Goal: Task Accomplishment & Management: Use online tool/utility

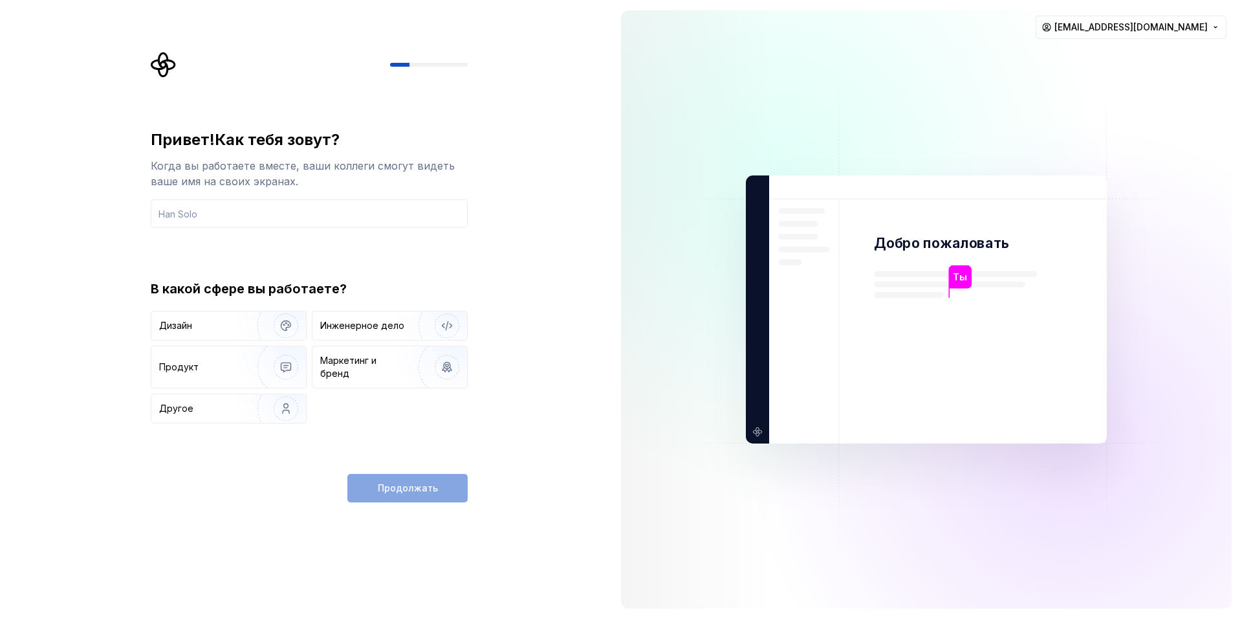
drag, startPoint x: 204, startPoint y: 320, endPoint x: 220, endPoint y: 297, distance: 28.0
click at [204, 320] on div "Дизайн" at bounding box center [201, 325] width 85 height 13
click at [229, 212] on input "text" at bounding box center [309, 213] width 317 height 28
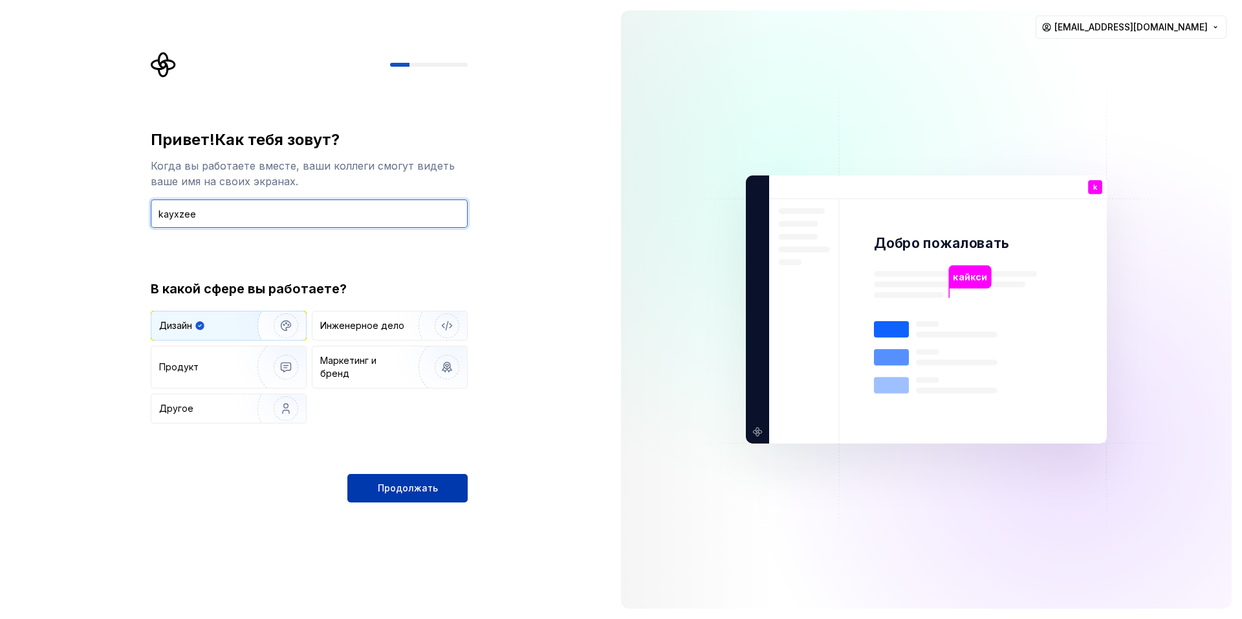
type input "kayxzee"
click at [423, 487] on ya-tr-span "Продолжать" at bounding box center [408, 487] width 60 height 11
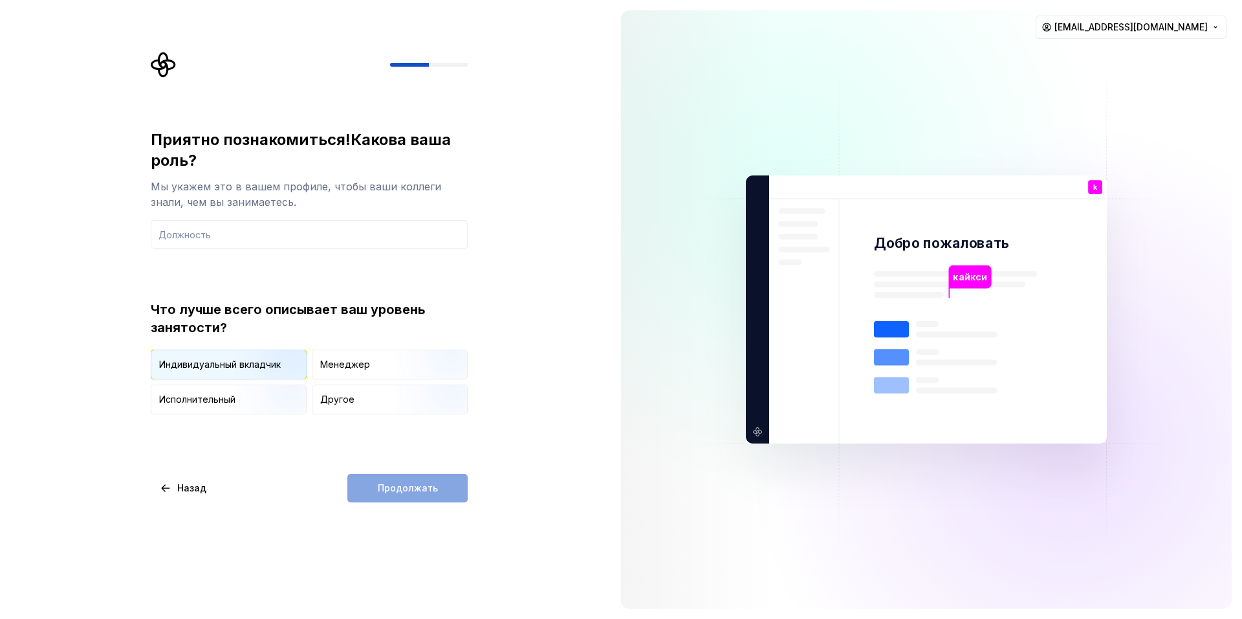
click at [248, 366] on img "button" at bounding box center [275, 380] width 83 height 87
click at [394, 486] on div "Продолжать" at bounding box center [407, 488] width 120 height 28
click at [241, 219] on div "Приятно познакомиться! Какова ваша роль? Мы укажем это в вашем профиле, чтобы в…" at bounding box center [309, 188] width 317 height 119
click at [248, 233] on input "text" at bounding box center [309, 234] width 317 height 28
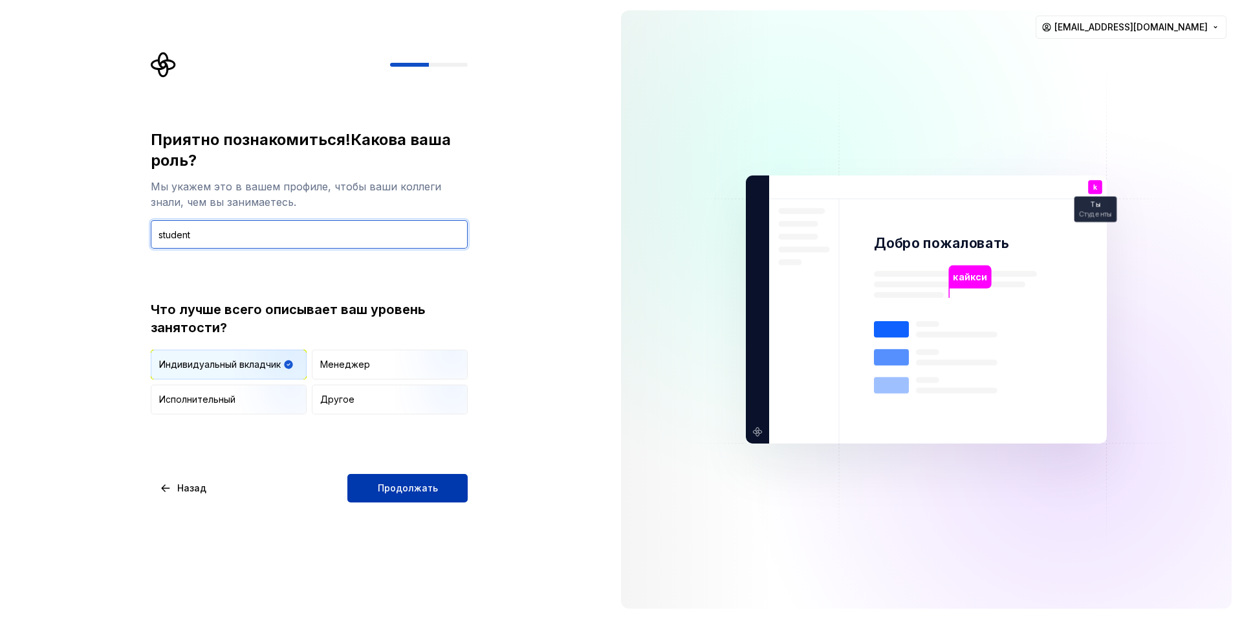
type input "student"
click at [459, 476] on button "Продолжать" at bounding box center [407, 488] width 120 height 28
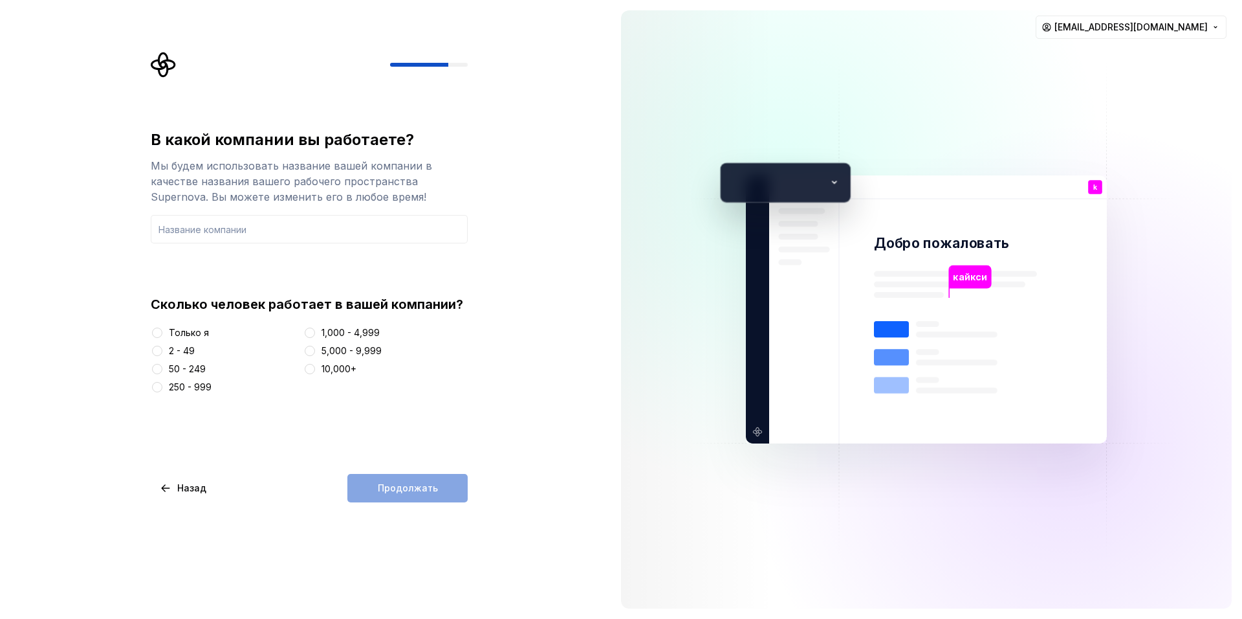
click at [206, 330] on ya-tr-span "Только я" at bounding box center [189, 332] width 40 height 11
click at [162, 330] on button "Только я" at bounding box center [157, 332] width 10 height 10
click at [252, 232] on input "text" at bounding box center [309, 229] width 317 height 28
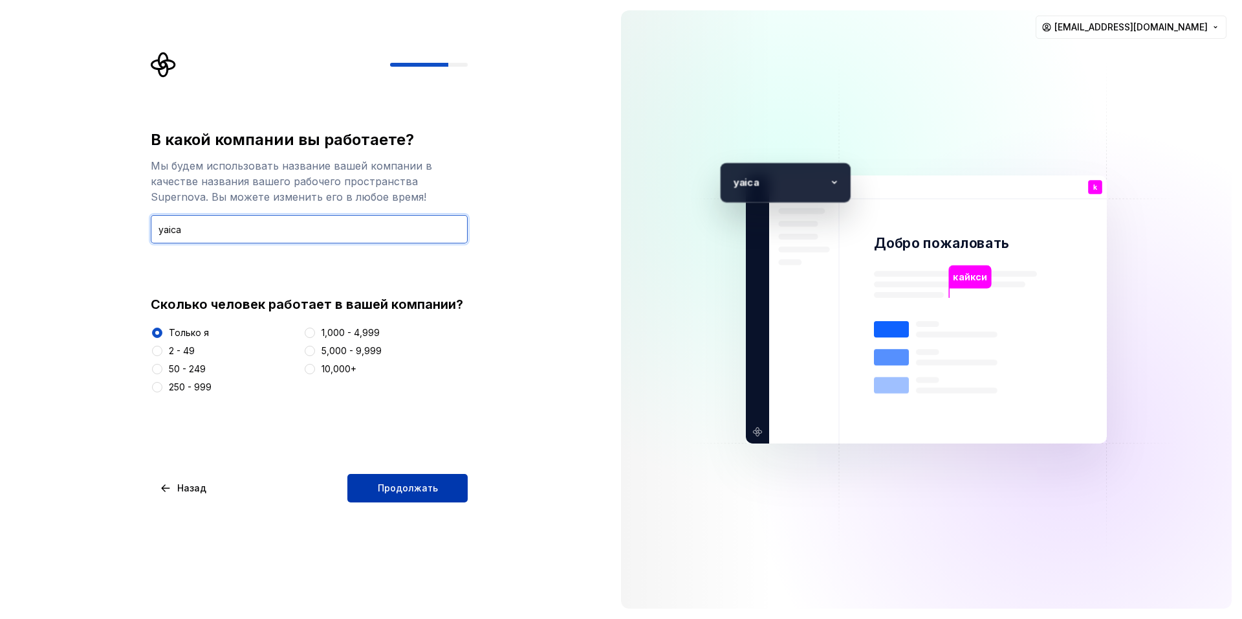
type input "yaica"
click at [438, 485] on button "Продолжать" at bounding box center [407, 488] width 120 height 28
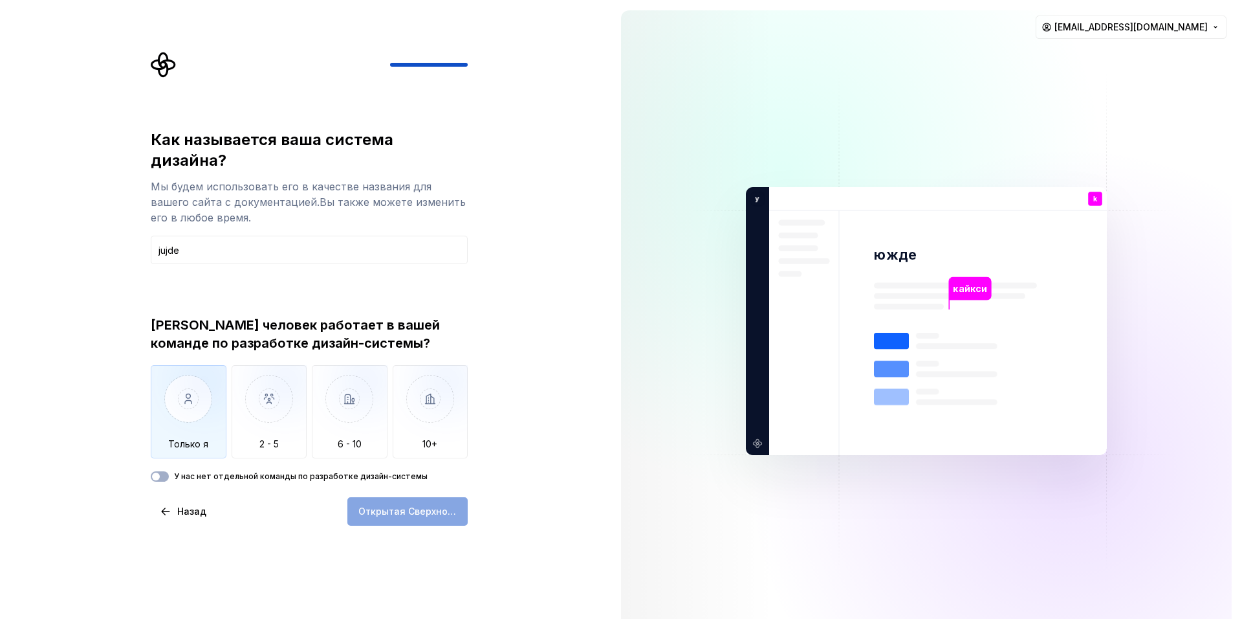
type input "jujde"
click at [199, 367] on img "button" at bounding box center [189, 408] width 76 height 87
click at [387, 505] on ya-tr-span "Открытая Сверхновая" at bounding box center [411, 510] width 106 height 11
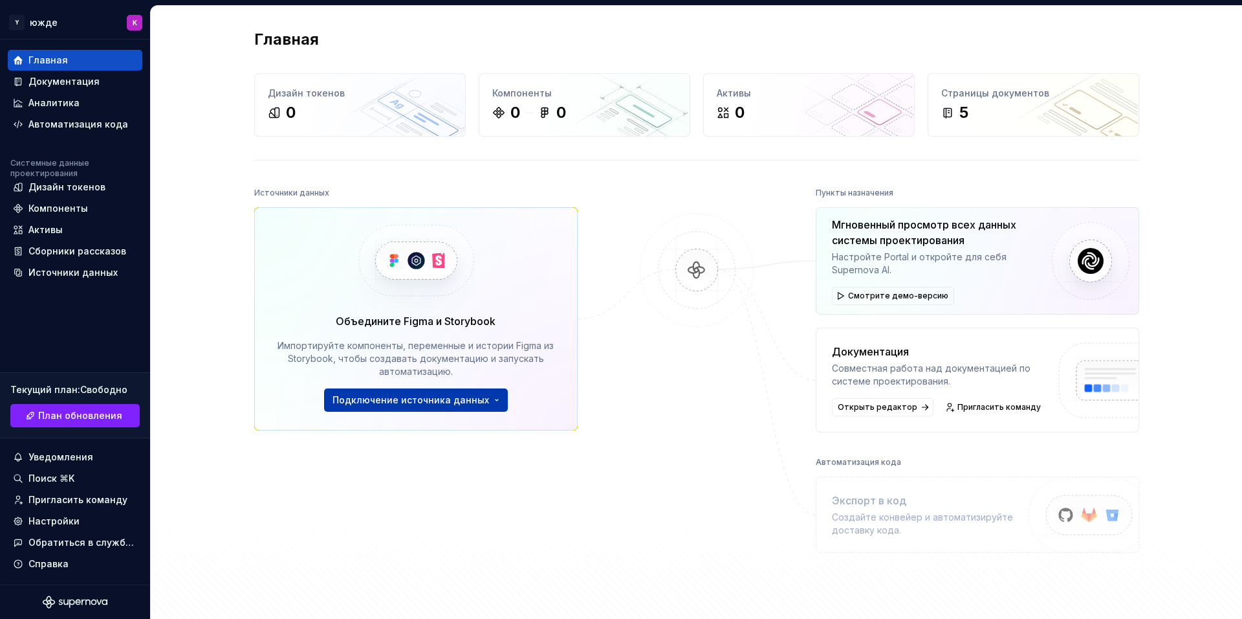
click at [404, 402] on ya-tr-span "Подключение источника данных" at bounding box center [411, 399] width 157 height 11
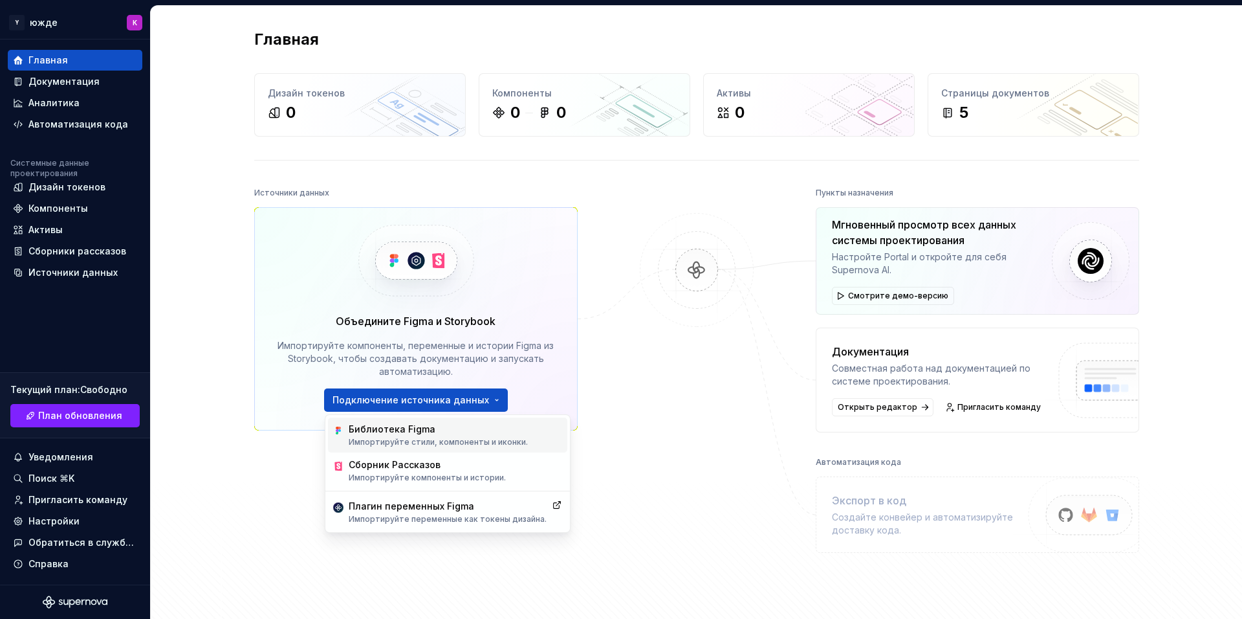
click at [434, 432] on div "Библиотека Figma" at bounding box center [438, 429] width 179 height 13
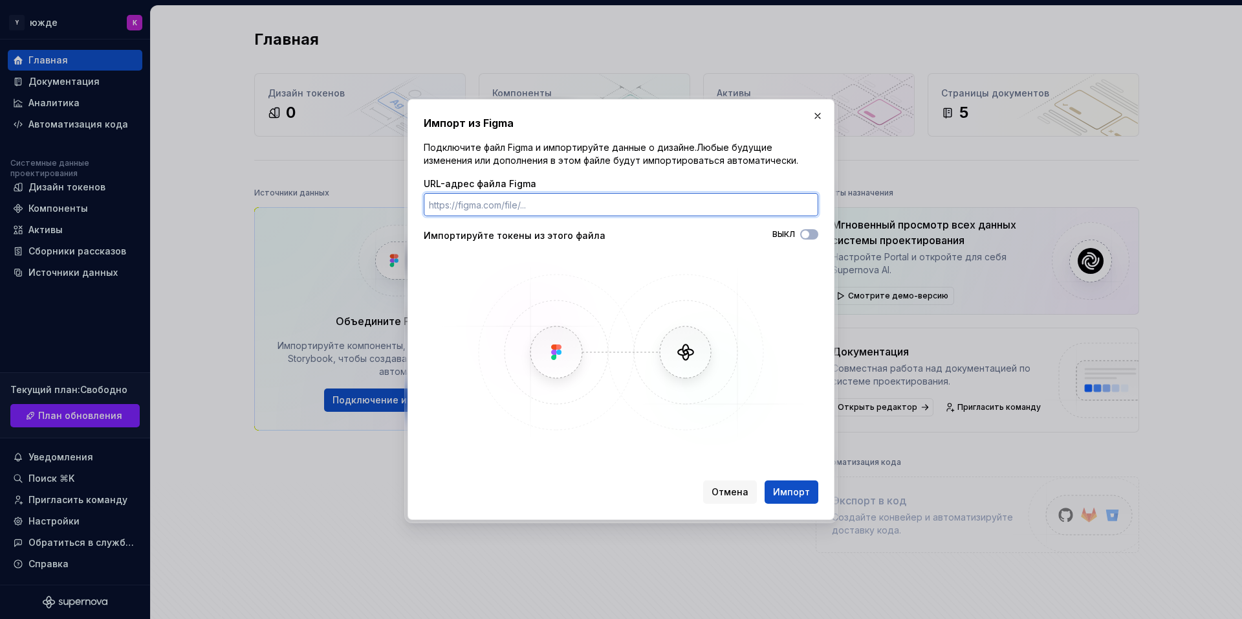
click at [555, 208] on input "URL-адрес файла Figma" at bounding box center [621, 204] width 395 height 23
paste input "https://www.figma.com/design/fzAd0GkAnGyQDrG3wuFMz8/Untitled?node-id=0-1&p=f&t=…"
type input "https://www.figma.com/design/fzAd0GkAnGyQDrG3wuFMz8/Untitled?node-id=0-1&p=f&t=…"
click at [802, 490] on ya-tr-span "Импорт" at bounding box center [791, 491] width 37 height 11
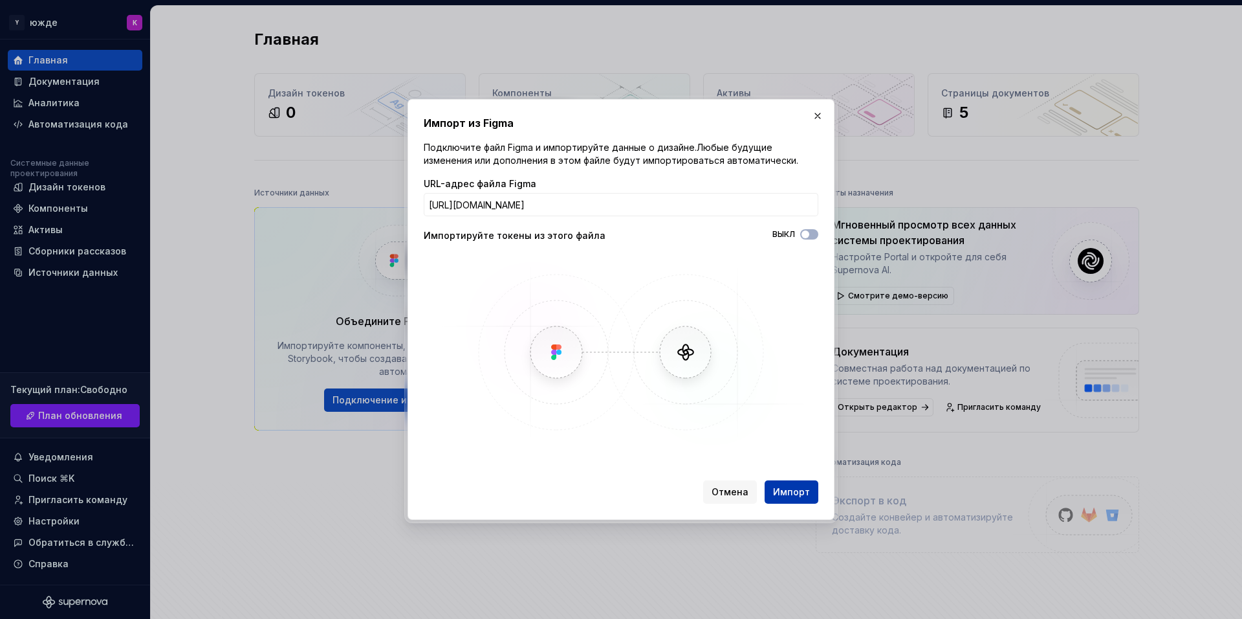
scroll to position [0, 0]
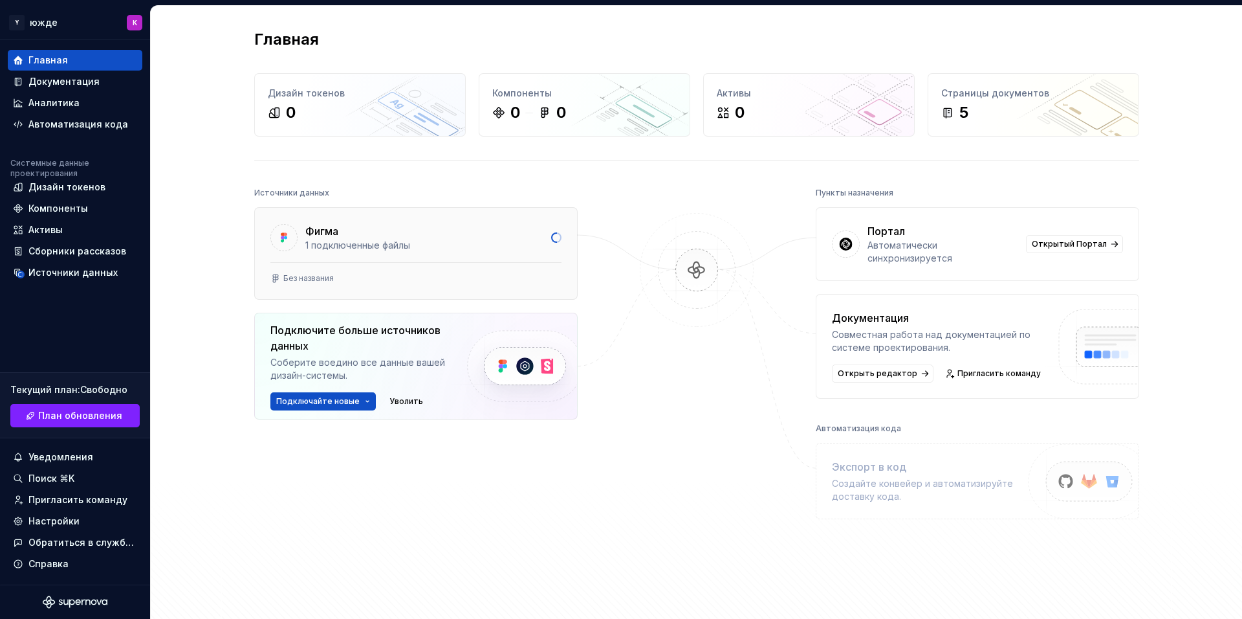
click at [345, 228] on div "Фигма" at bounding box center [424, 231] width 238 height 16
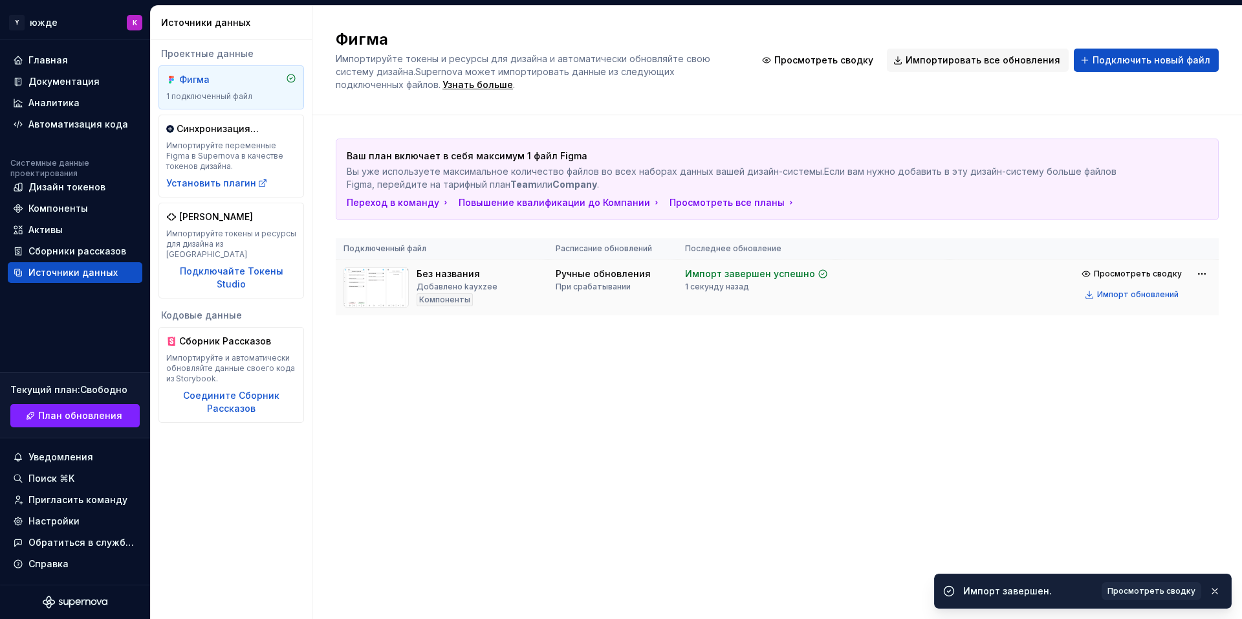
drag, startPoint x: 387, startPoint y: 283, endPoint x: 393, endPoint y: 283, distance: 6.5
click at [387, 282] on img at bounding box center [376, 287] width 65 height 40
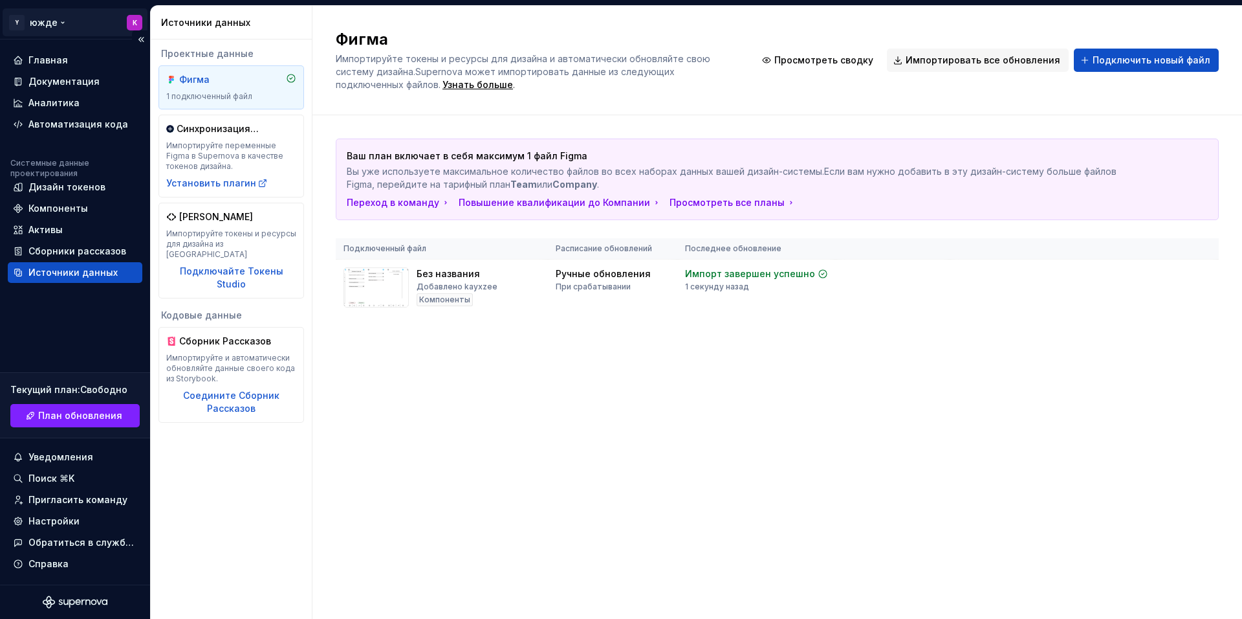
click at [19, 20] on html "Оригинальный текст: Connect data source Предложить перевод Отправить Спасибо, п…" at bounding box center [621, 309] width 1242 height 619
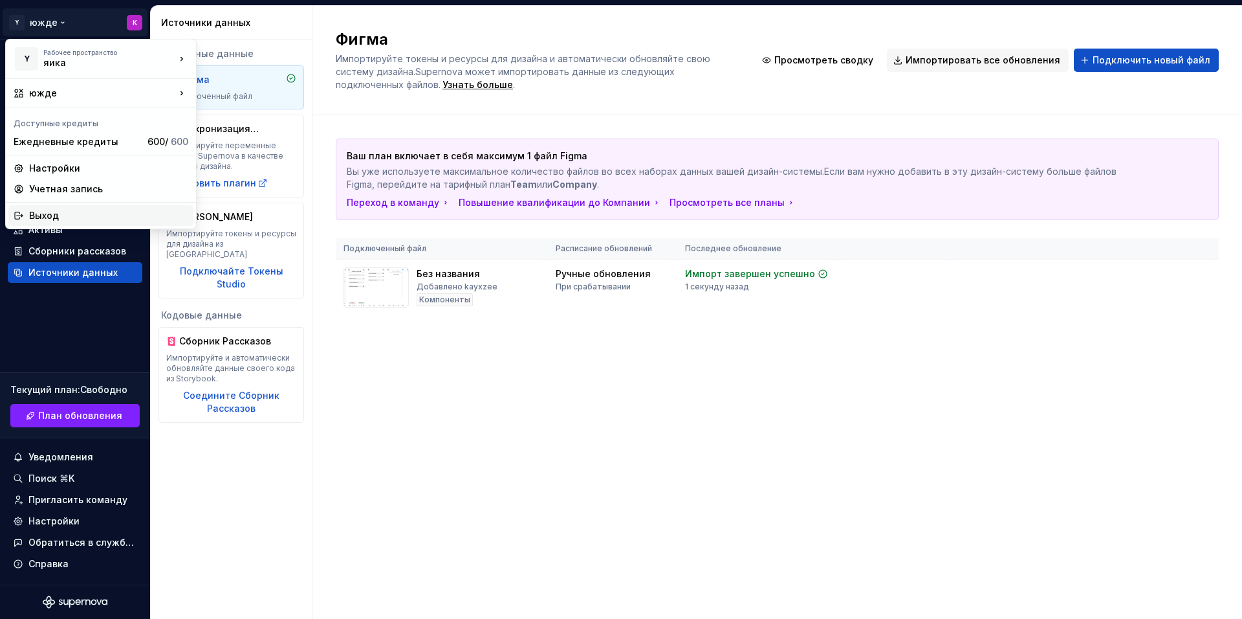
click at [66, 215] on ya-tr-span "Выход" at bounding box center [108, 215] width 159 height 13
